Goal: Navigation & Orientation: Find specific page/section

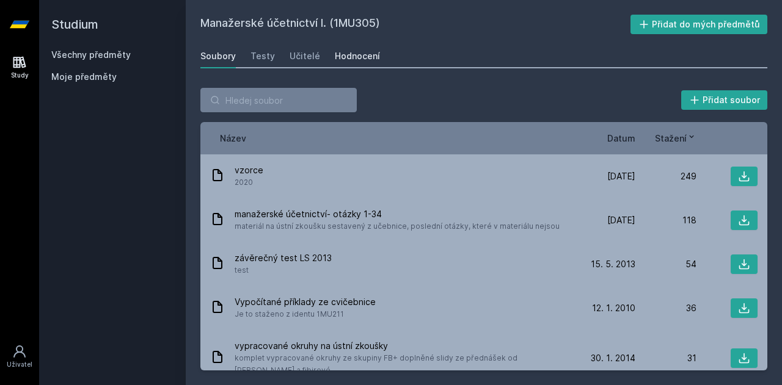
click at [350, 54] on div "Hodnocení" at bounding box center [357, 56] width 45 height 12
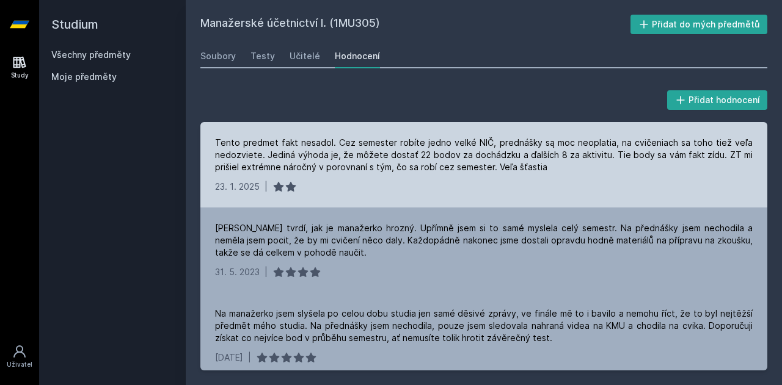
drag, startPoint x: 613, startPoint y: 154, endPoint x: 621, endPoint y: 164, distance: 12.6
click at [621, 164] on div "Tento predmet fakt nesadol. Cez semester robíte jedno velké NIČ, prednášky są m…" at bounding box center [483, 155] width 537 height 37
click at [617, 170] on div "Tento predmet fakt nesadol. Cez semester robíte jedno velké NIČ, prednášky są m…" at bounding box center [483, 155] width 537 height 37
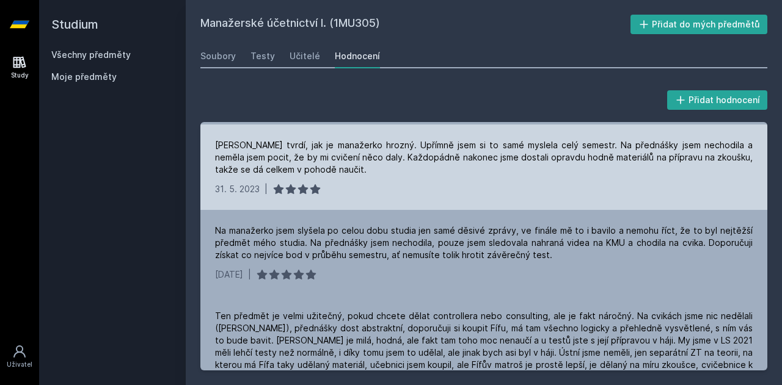
scroll to position [83, 0]
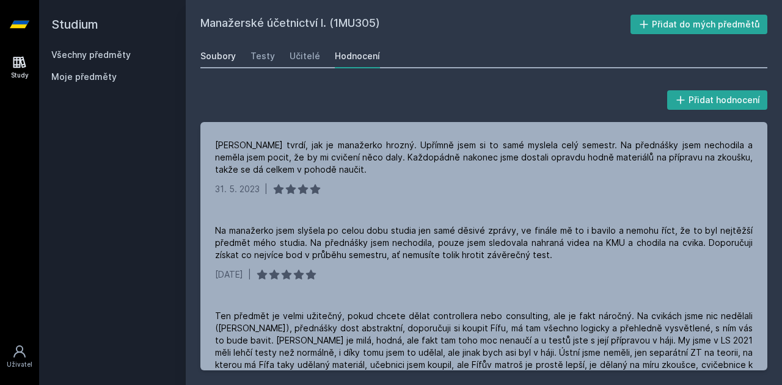
click at [224, 60] on div "Soubory" at bounding box center [217, 56] width 35 height 12
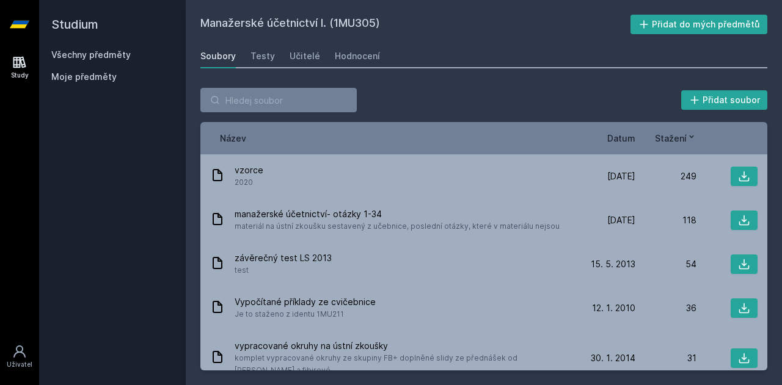
click at [161, 113] on div "Studium Všechny předměty Moje předměty" at bounding box center [112, 192] width 147 height 385
